Goal: Navigation & Orientation: Find specific page/section

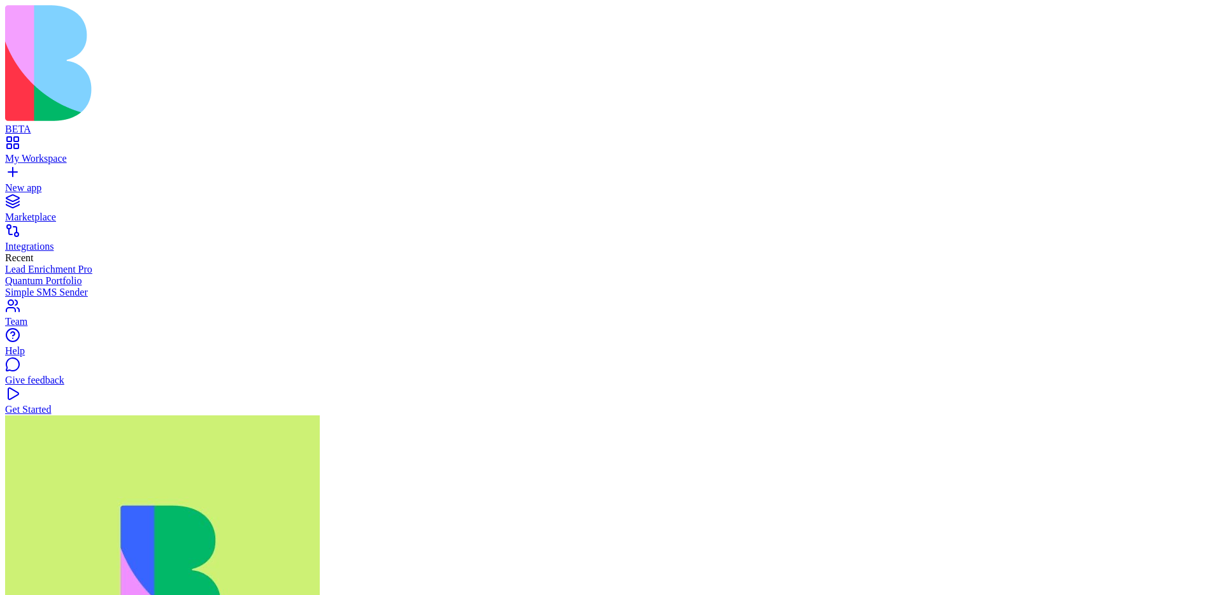
click at [25, 141] on link "My Workspace" at bounding box center [611, 152] width 1212 height 23
click at [46, 241] on div "Integrations" at bounding box center [611, 246] width 1212 height 11
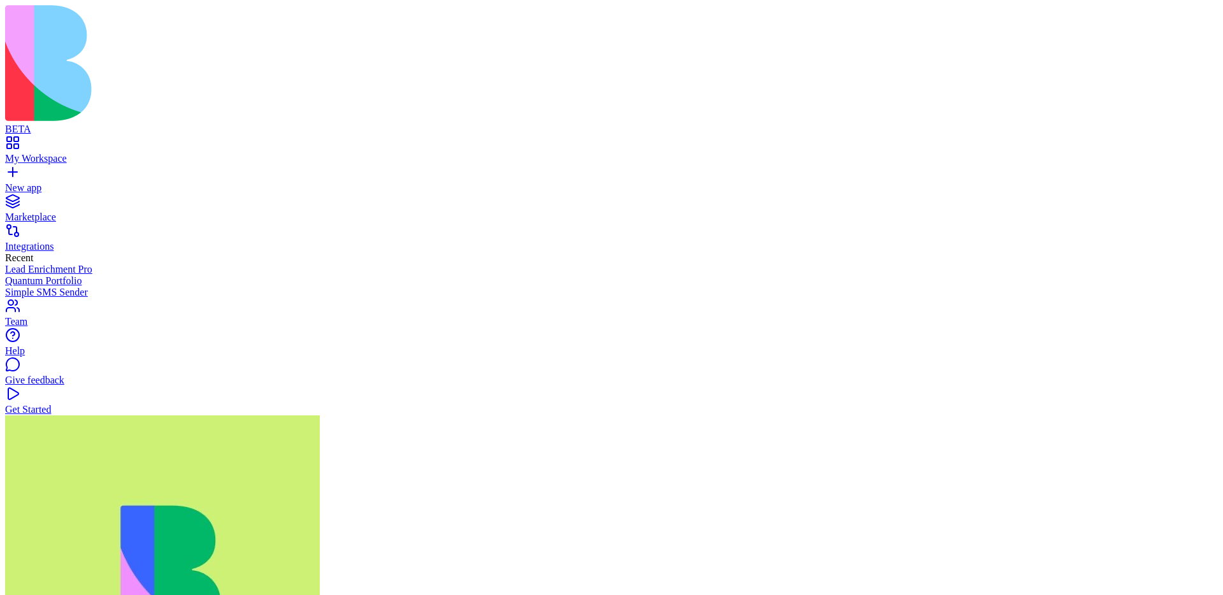
click at [45, 211] on div "Marketplace" at bounding box center [611, 216] width 1212 height 11
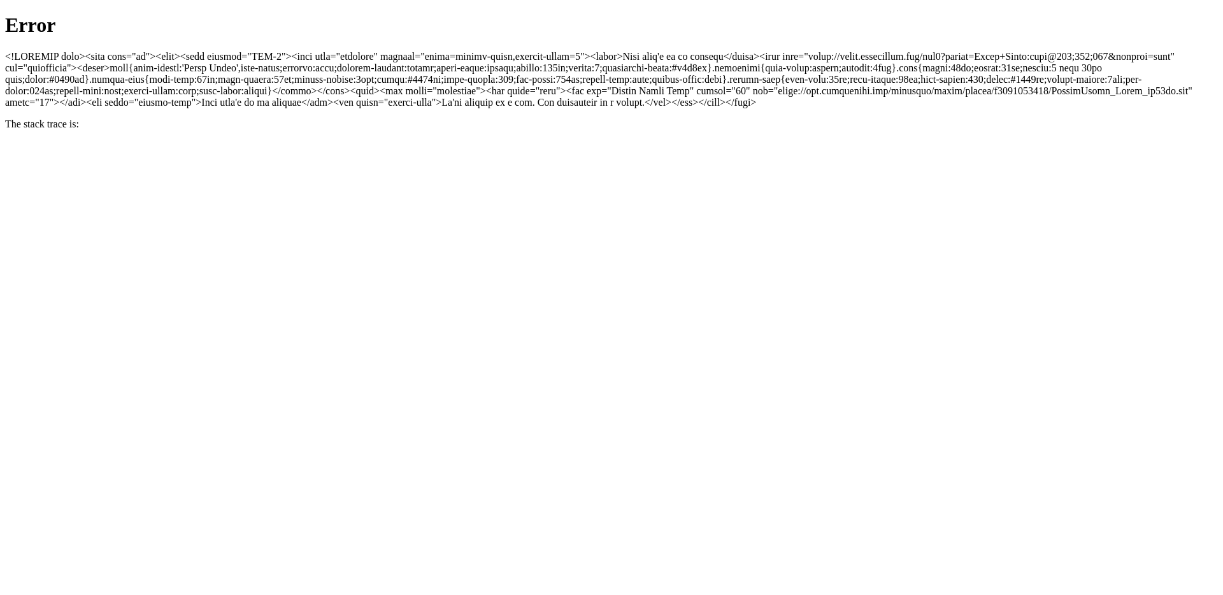
click at [679, 140] on html "Error The stack trace is:" at bounding box center [611, 70] width 1223 height 140
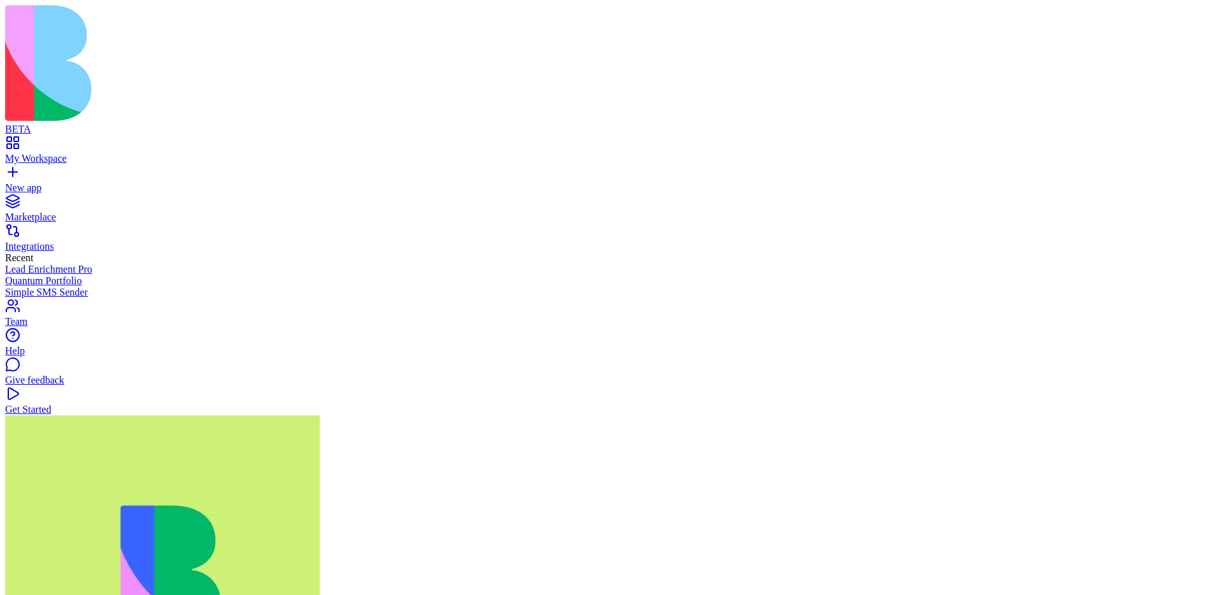
click at [84, 241] on div "Integrations" at bounding box center [611, 246] width 1212 height 11
click at [96, 153] on div "My Workspace" at bounding box center [611, 158] width 1212 height 11
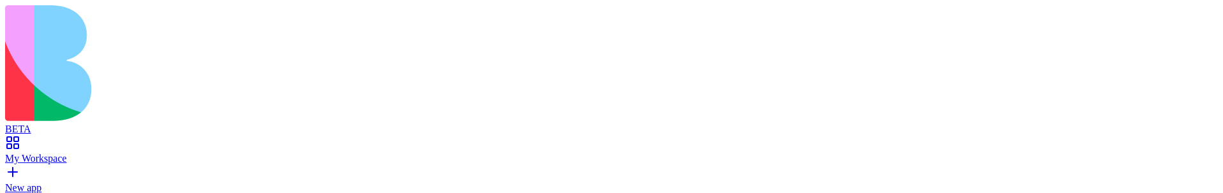
drag, startPoint x: 341, startPoint y: 993, endPoint x: 414, endPoint y: 1063, distance: 100.9
